Goal: Information Seeking & Learning: Learn about a topic

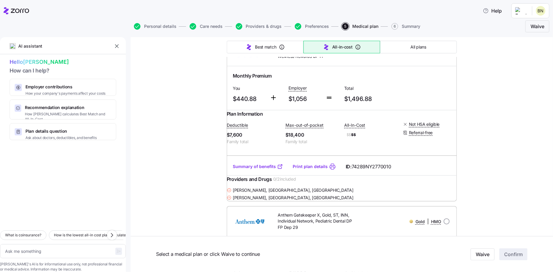
scroll to position [6737, 0]
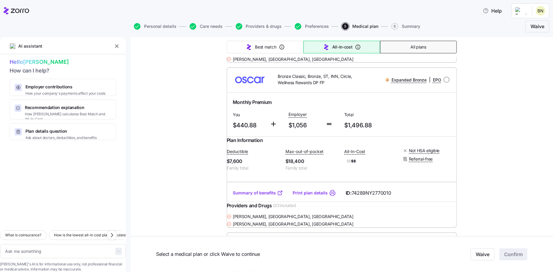
click at [404, 45] on button "All plans" at bounding box center [418, 47] width 77 height 13
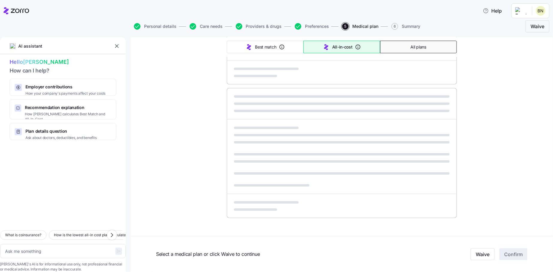
type textarea "x"
type input "Sorted by: Premium"
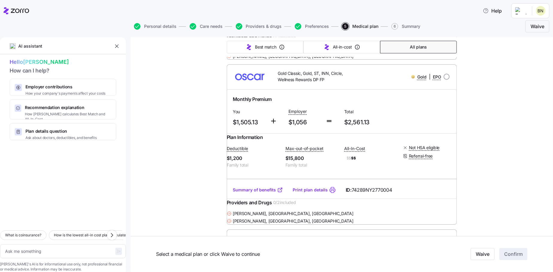
scroll to position [14285, 0]
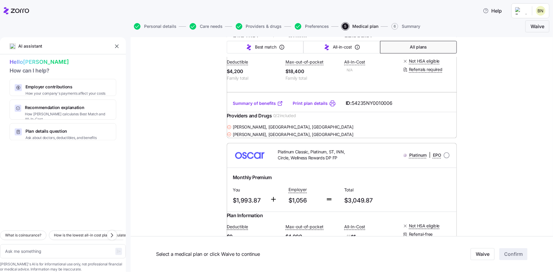
type textarea "x"
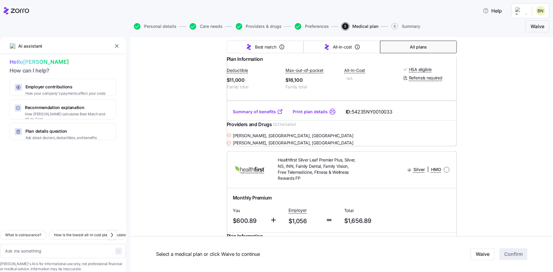
scroll to position [3862, 0]
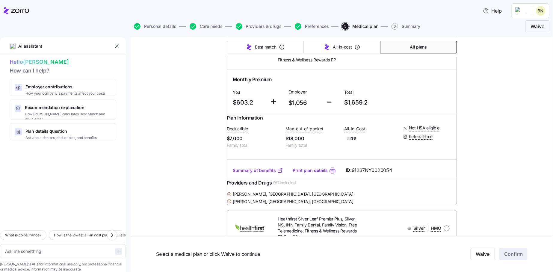
scroll to position [4161, 0]
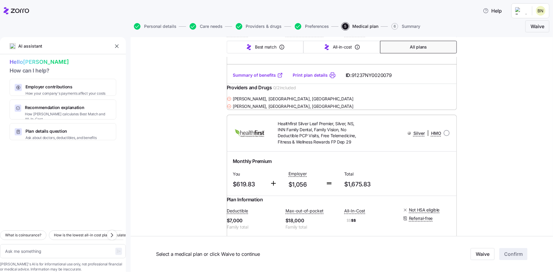
scroll to position [4430, 0]
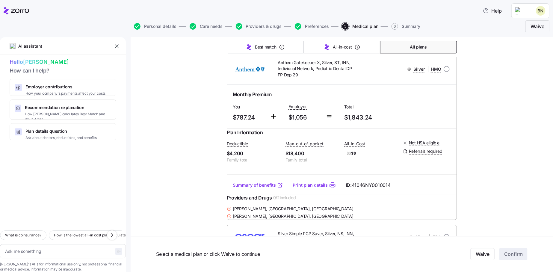
scroll to position [5239, 0]
